Goal: Task Accomplishment & Management: Manage account settings

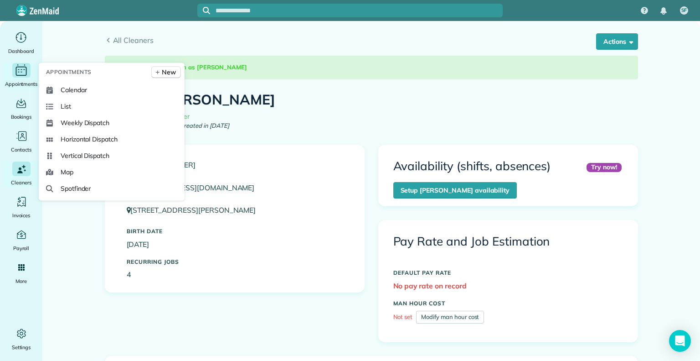
click at [24, 87] on span "Appointments" at bounding box center [21, 83] width 33 height 9
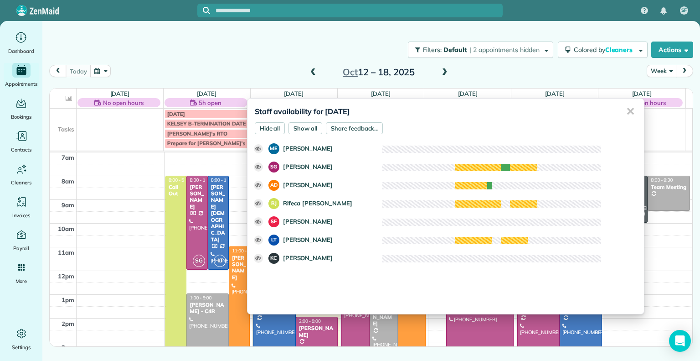
click at [621, 111] on div "✕" at bounding box center [630, 111] width 18 height 26
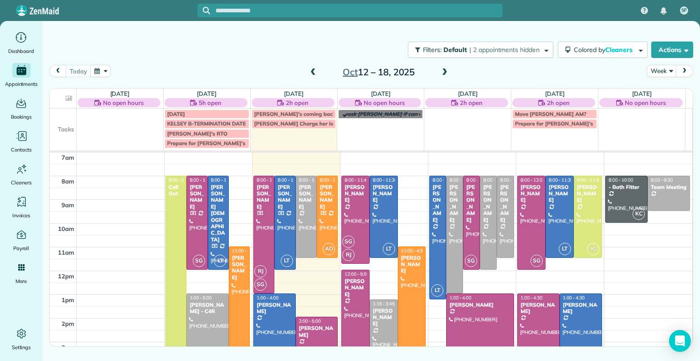
click at [445, 78] on span at bounding box center [445, 73] width 10 height 14
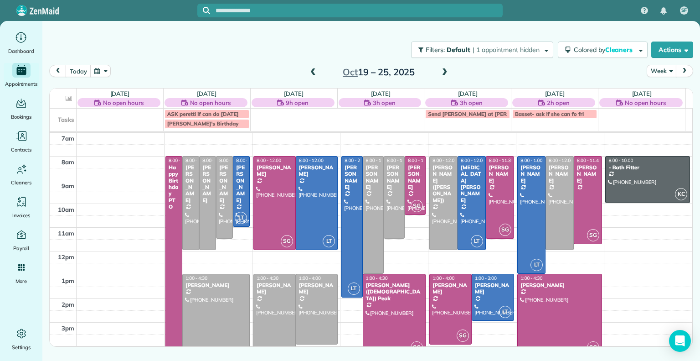
click at [207, 103] on div "No open hours" at bounding box center [207, 102] width 85 height 9
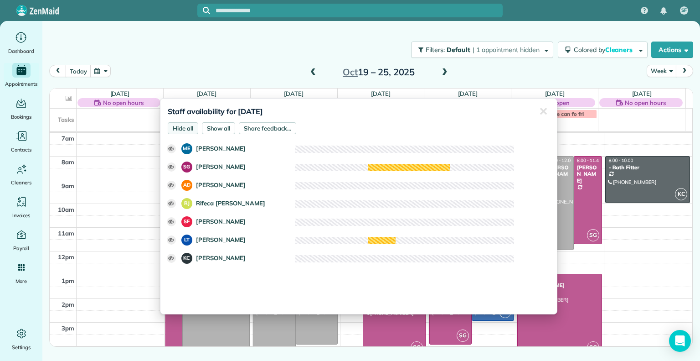
click at [176, 126] on div "Hide all" at bounding box center [183, 128] width 31 height 12
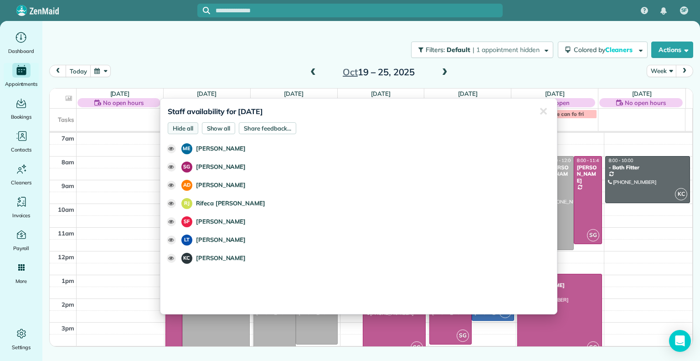
click at [176, 126] on div "Hide all" at bounding box center [183, 128] width 31 height 12
click at [225, 129] on div "Show all" at bounding box center [219, 128] width 34 height 12
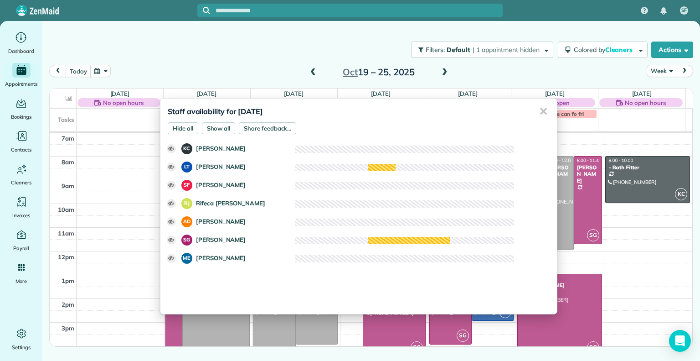
click at [535, 107] on div "✕" at bounding box center [543, 111] width 18 height 26
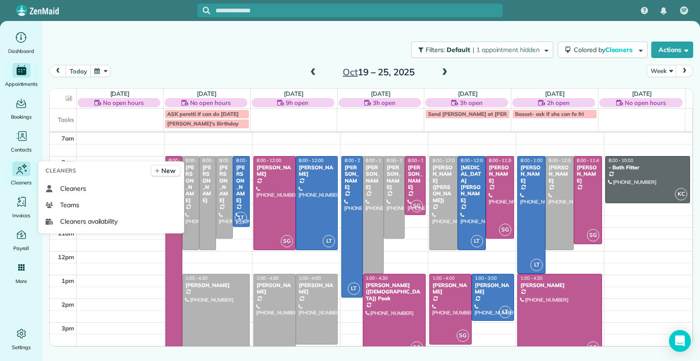
click at [16, 175] on icon "Main" at bounding box center [22, 169] width 14 height 14
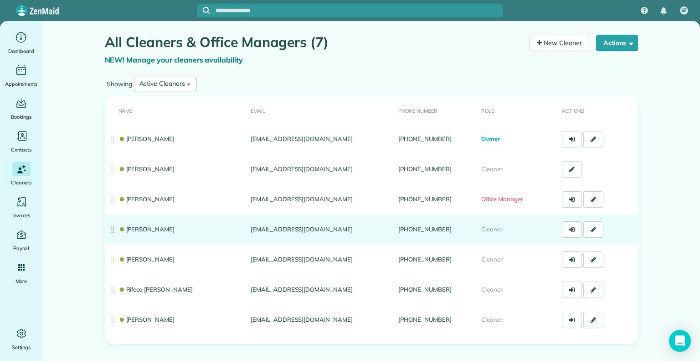
click at [137, 233] on td "Sophie Gibbs" at bounding box center [176, 229] width 142 height 30
click at [136, 229] on link "Sophie Gibbs" at bounding box center [147, 228] width 57 height 7
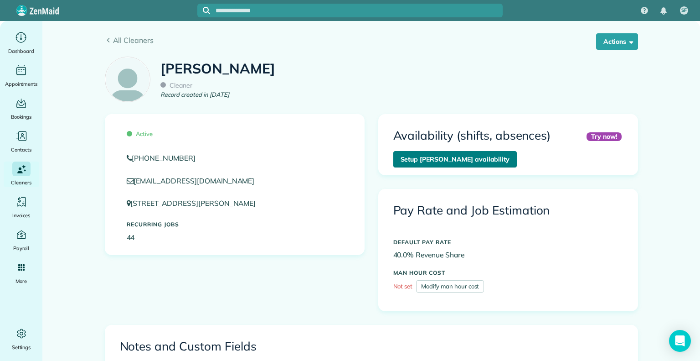
click at [473, 155] on link "Setup Sophie Gibbs’s availability" at bounding box center [455, 159] width 124 height 16
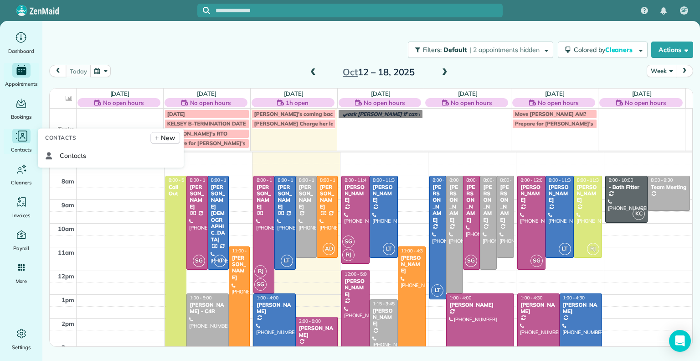
click at [28, 146] on span "Contacts" at bounding box center [21, 149] width 21 height 9
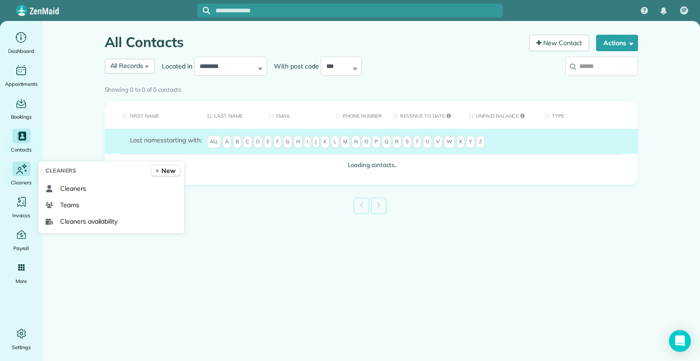
click at [23, 169] on icon "Main" at bounding box center [22, 169] width 14 height 14
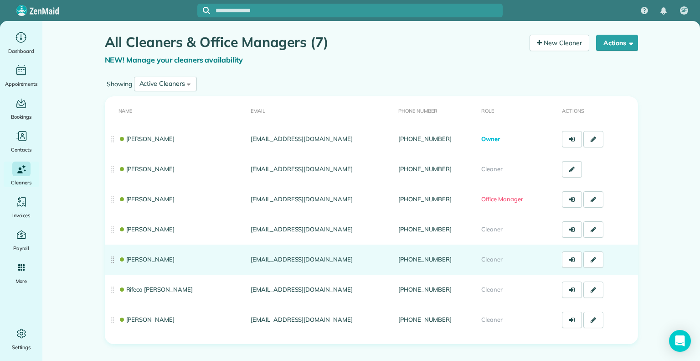
click at [145, 260] on link "[PERSON_NAME]" at bounding box center [147, 258] width 57 height 7
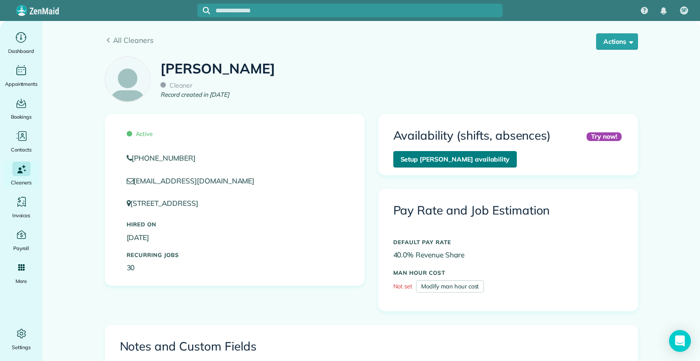
click at [463, 157] on link "Setup [PERSON_NAME] availability" at bounding box center [455, 159] width 124 height 16
